Goal: Information Seeking & Learning: Compare options

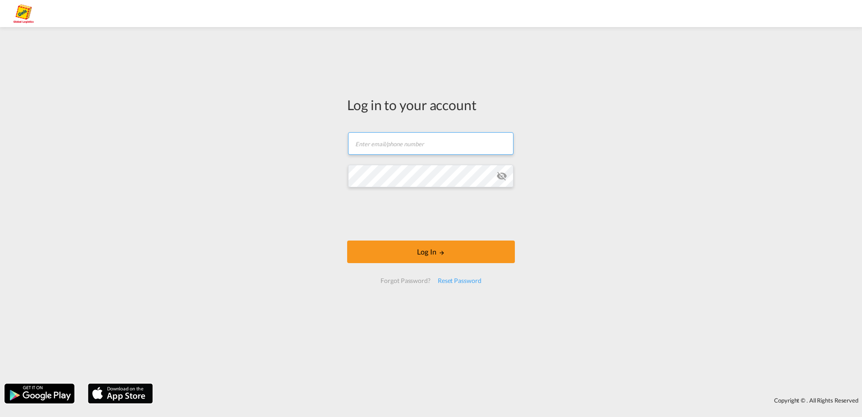
click at [409, 141] on input "text" at bounding box center [430, 143] width 165 height 23
paste input "[PERSON_NAME][EMAIL_ADDRESS][PERSON_NAME][PERSON_NAME][DOMAIN_NAME]"
type input "[PERSON_NAME][EMAIL_ADDRESS][PERSON_NAME][PERSON_NAME][DOMAIN_NAME]"
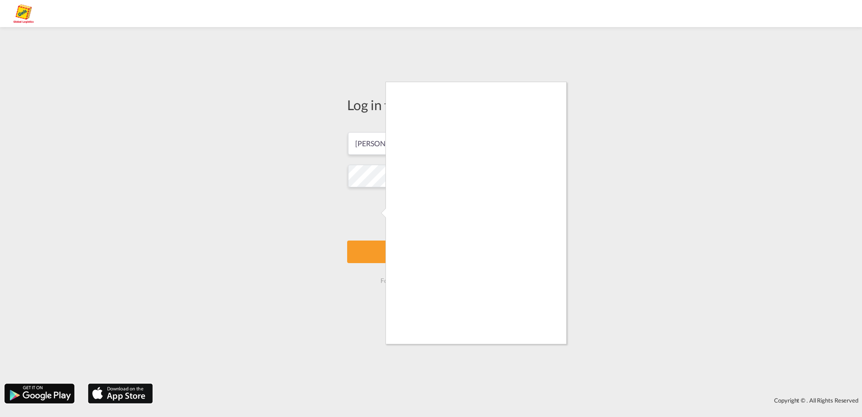
click at [377, 212] on div at bounding box center [431, 208] width 862 height 417
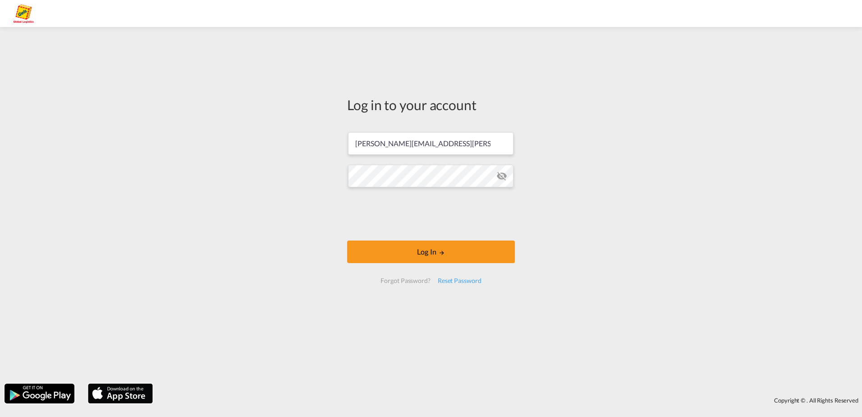
drag, startPoint x: 415, startPoint y: 250, endPoint x: 620, endPoint y: 233, distance: 205.0
click at [424, 251] on button "Log In" at bounding box center [431, 251] width 168 height 23
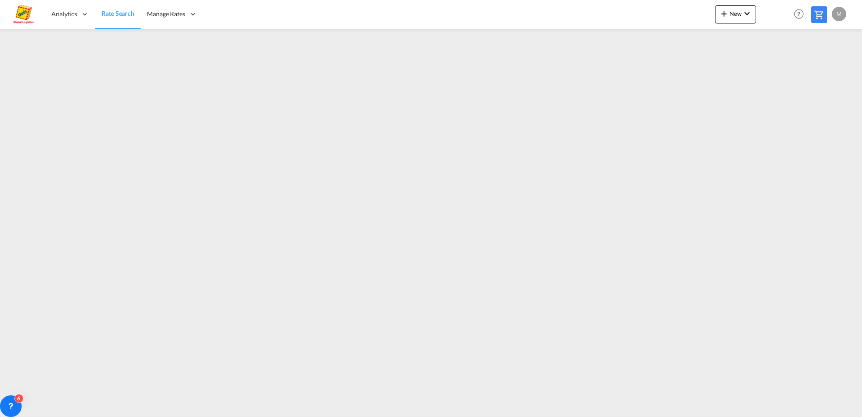
click at [842, 13] on div "M" at bounding box center [839, 14] width 14 height 14
click at [820, 65] on button "Logout" at bounding box center [828, 69] width 59 height 18
